Goal: Information Seeking & Learning: Learn about a topic

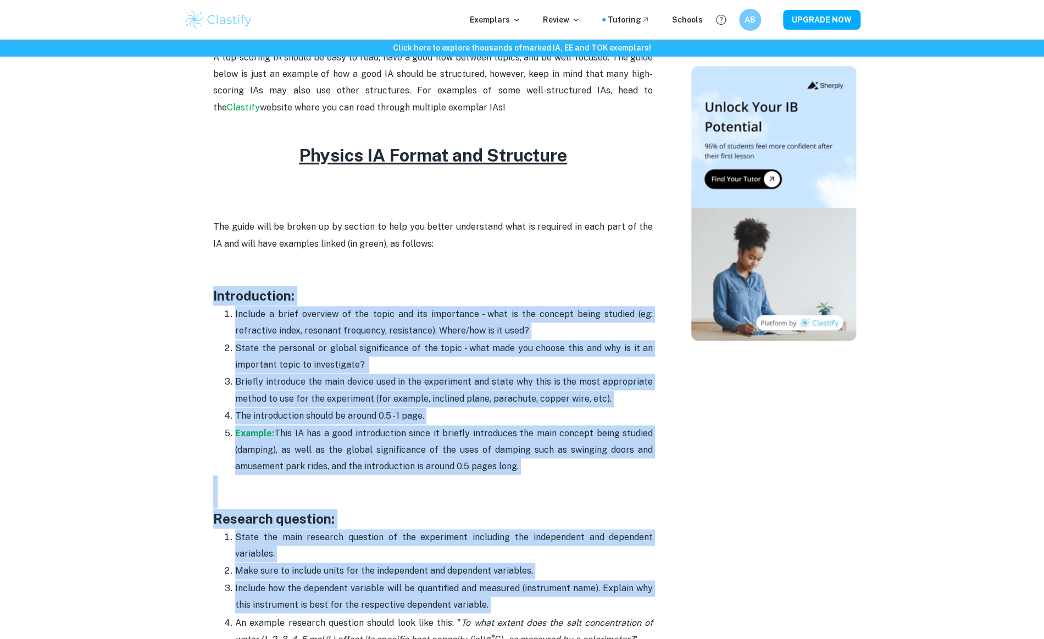
scroll to position [589, 0]
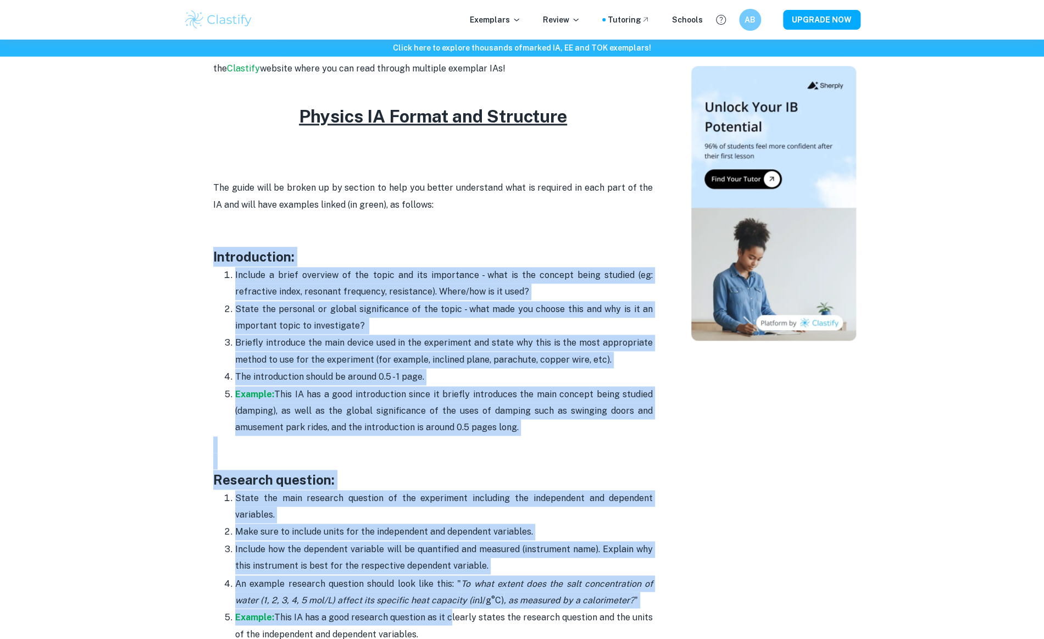
drag, startPoint x: 206, startPoint y: 343, endPoint x: 448, endPoint y: 608, distance: 359.0
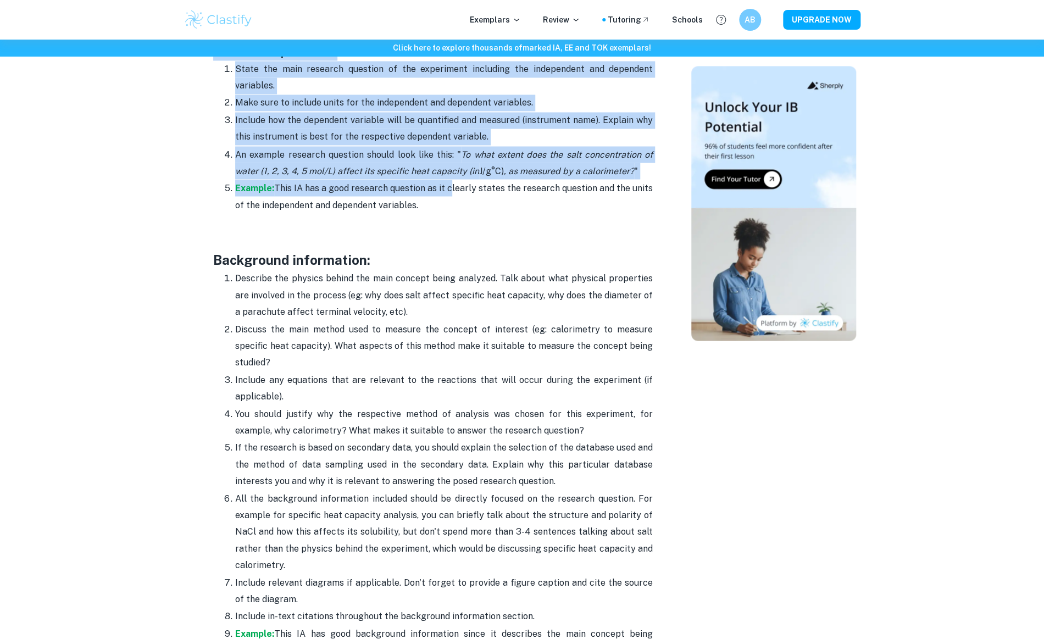
scroll to position [1022, 0]
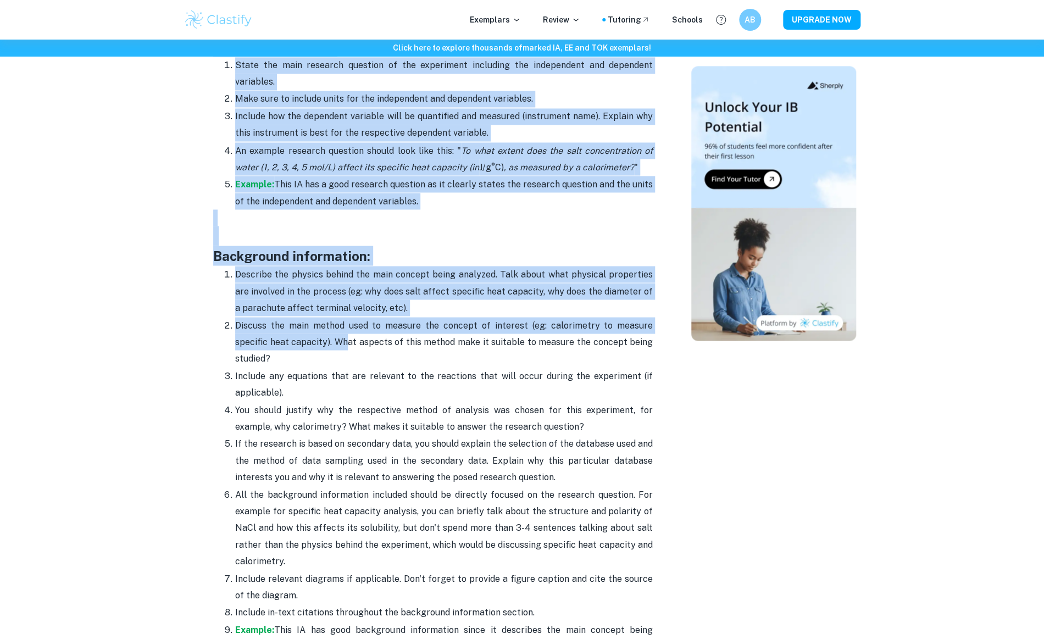
click at [312, 342] on span "Discuss the main method used to measure the concept of interest (eg: calorimetr…" at bounding box center [444, 342] width 418 height 44
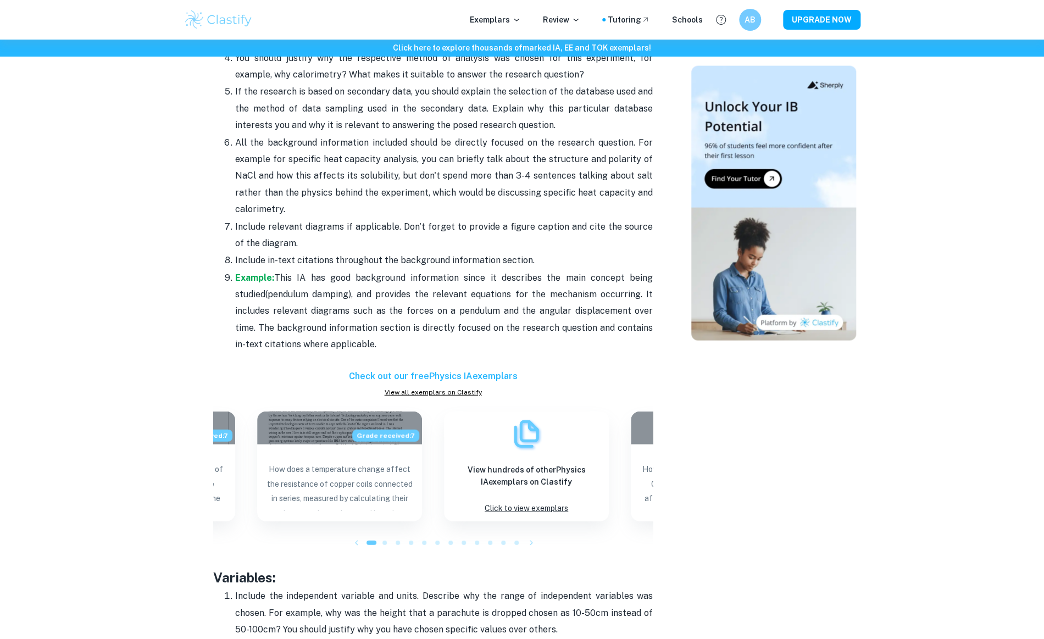
scroll to position [1387, 0]
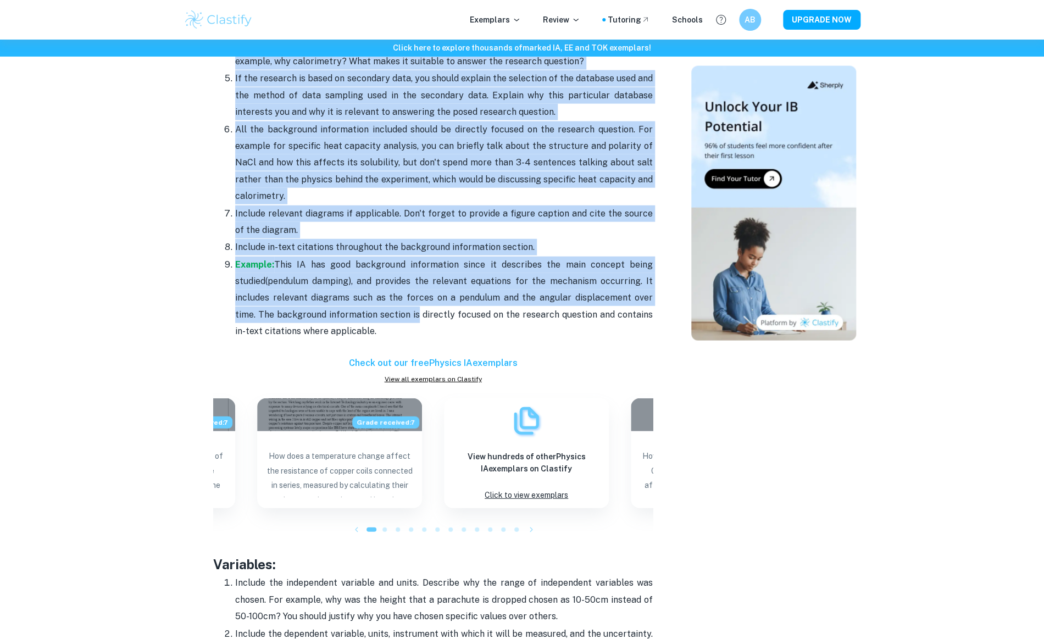
click at [375, 300] on span "(pendulum damping), and provides the relevant equations for the mechanism occur…" at bounding box center [444, 306] width 418 height 60
click at [370, 312] on p "Example: This IA has good background information since it describes the main co…" at bounding box center [444, 299] width 418 height 84
copy div "Loremipsumdo: Sitamet c adipi elitsedd ei tem incid utl etd magnaaliqu - enim a…"
click at [490, 410] on div "View hundreds of other Physics IA exemplars on Clastify Click to view exemplars" at bounding box center [526, 451] width 165 height 110
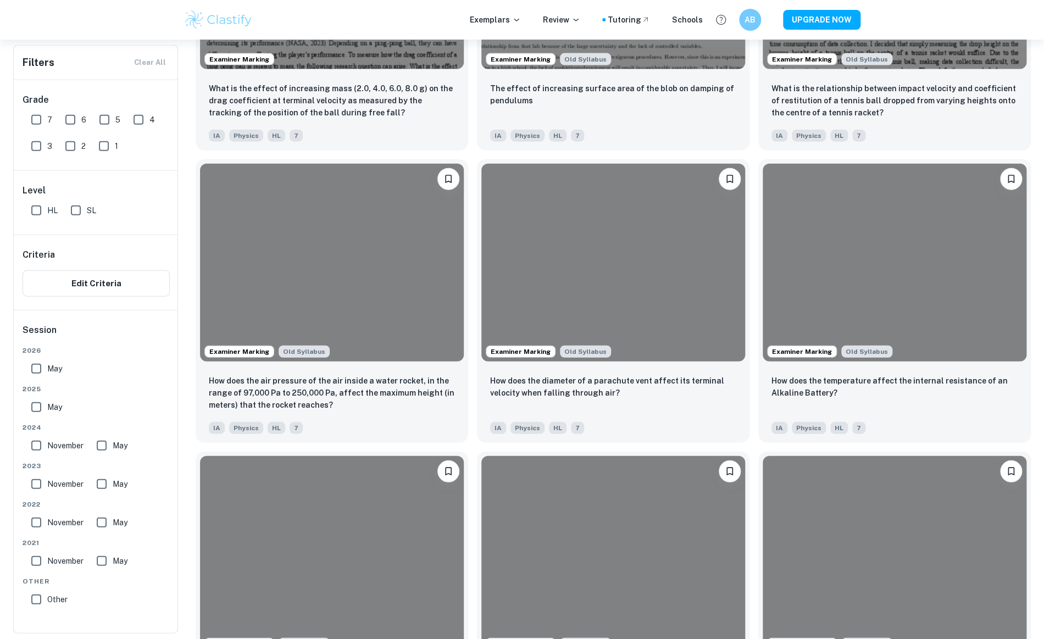
scroll to position [420, 0]
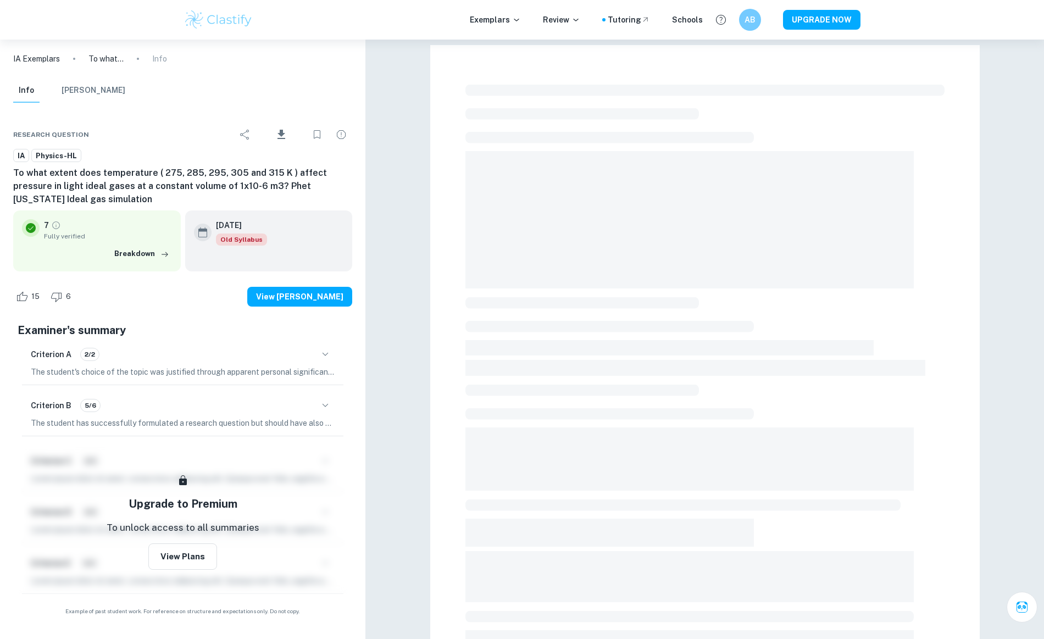
checkbox input "true"
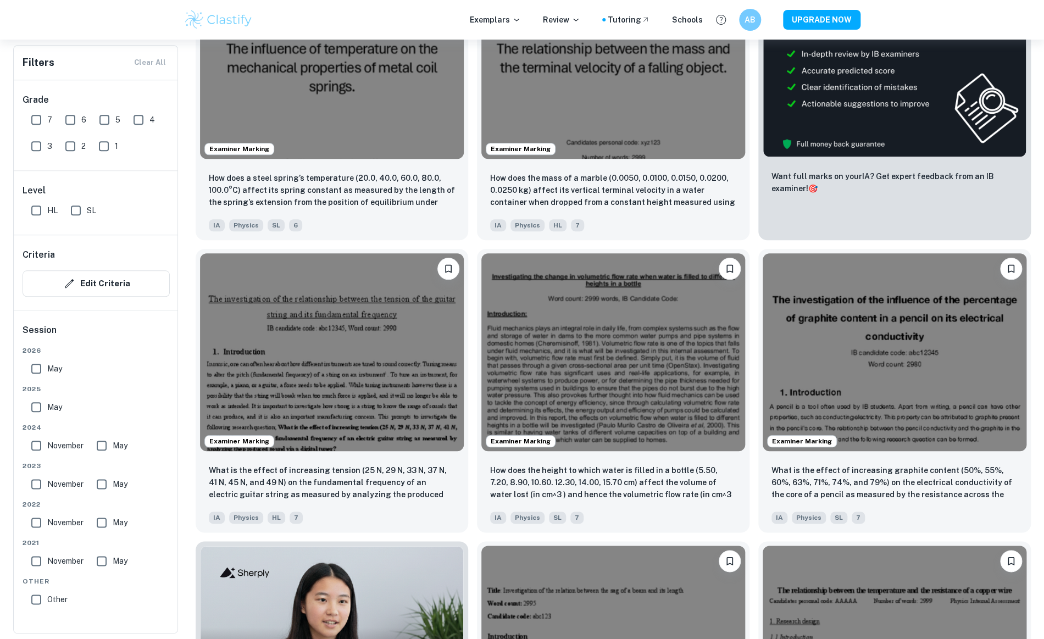
scroll to position [420, 0]
